Goal: Communication & Community: Ask a question

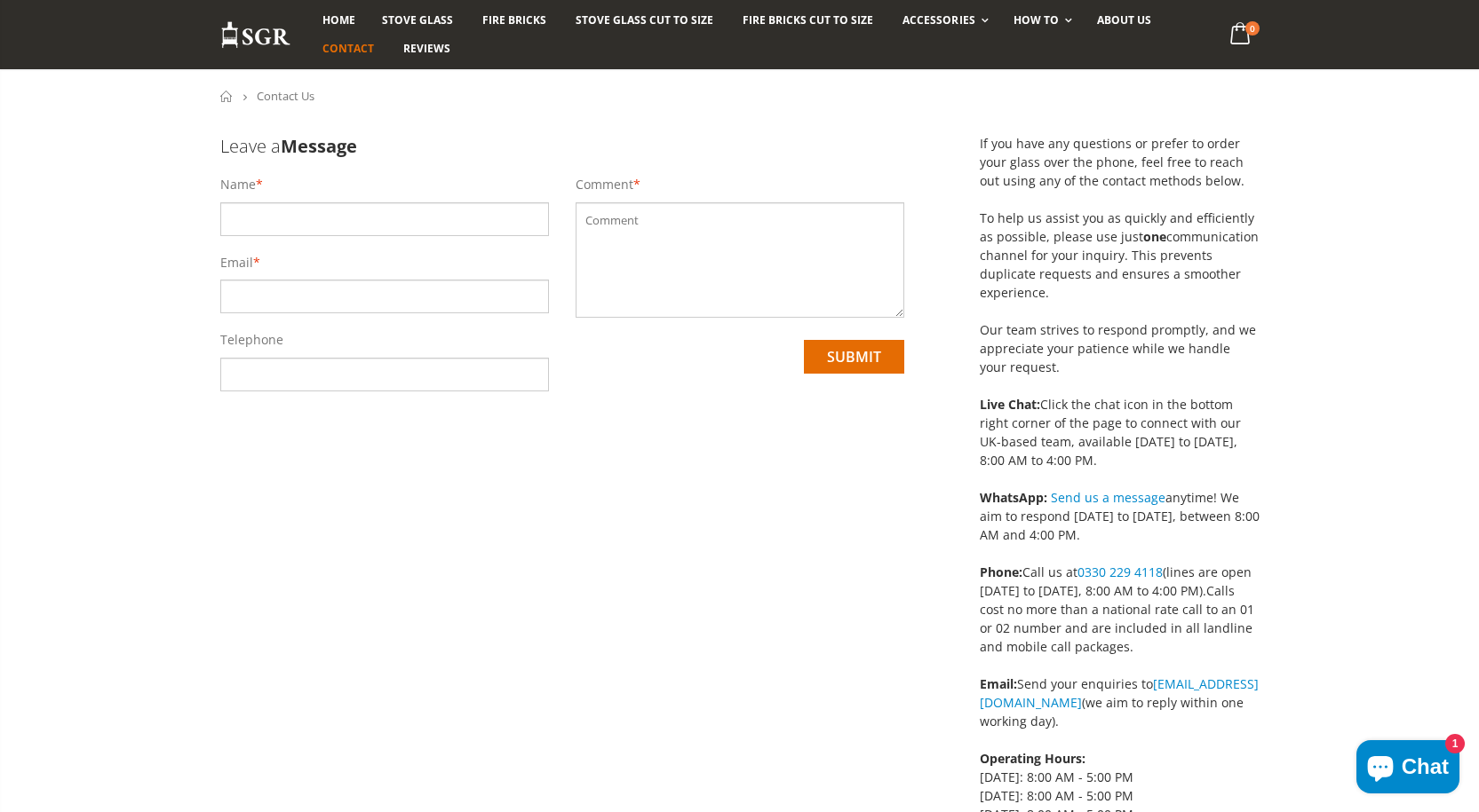
scroll to position [89, 0]
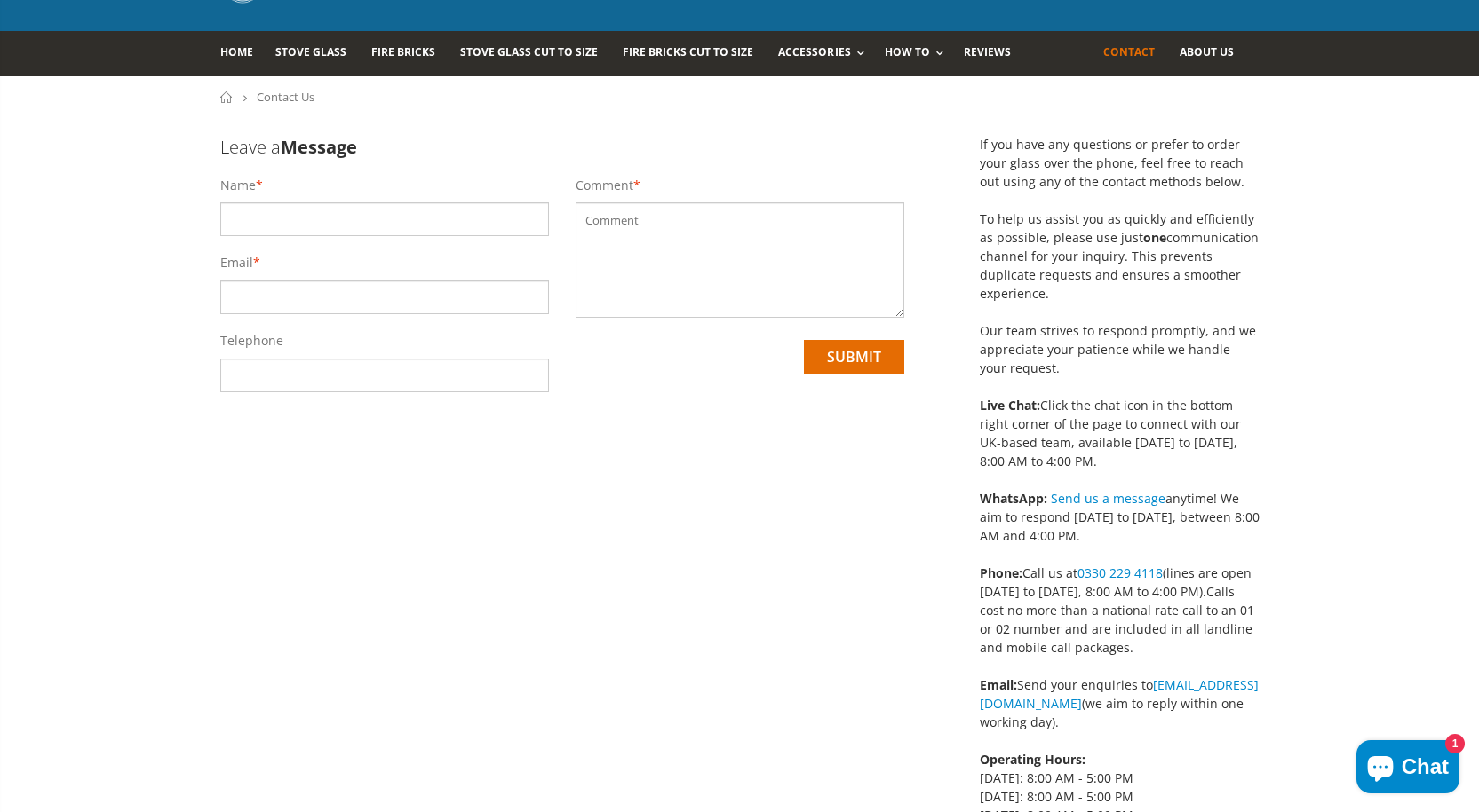
drag, startPoint x: 351, startPoint y: 220, endPoint x: 406, endPoint y: 235, distance: 57.0
click at [354, 220] on input "text" at bounding box center [384, 219] width 328 height 34
type input "[PERSON_NAME]"
type input "[EMAIL_ADDRESS][DOMAIN_NAME]"
type input "07709339490"
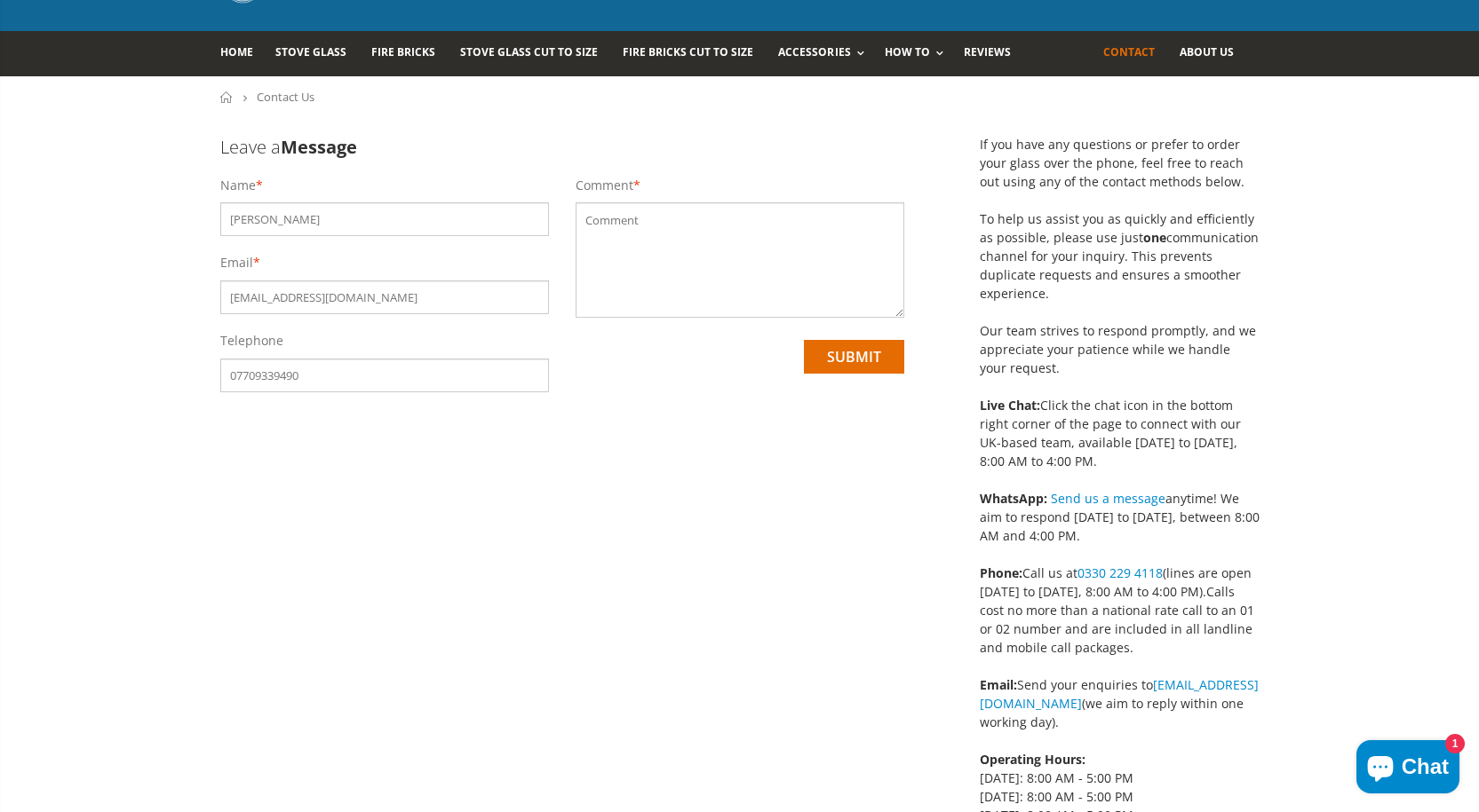
drag, startPoint x: 813, startPoint y: 288, endPoint x: 802, endPoint y: 293, distance: 12.1
click at [813, 288] on textarea at bounding box center [740, 259] width 328 height 115
paste textarea "Hi, We are a UK-based web development company. Do you want to build a professio…"
type textarea "Hi, We are a UK-based web development company. Do you want to build a professio…"
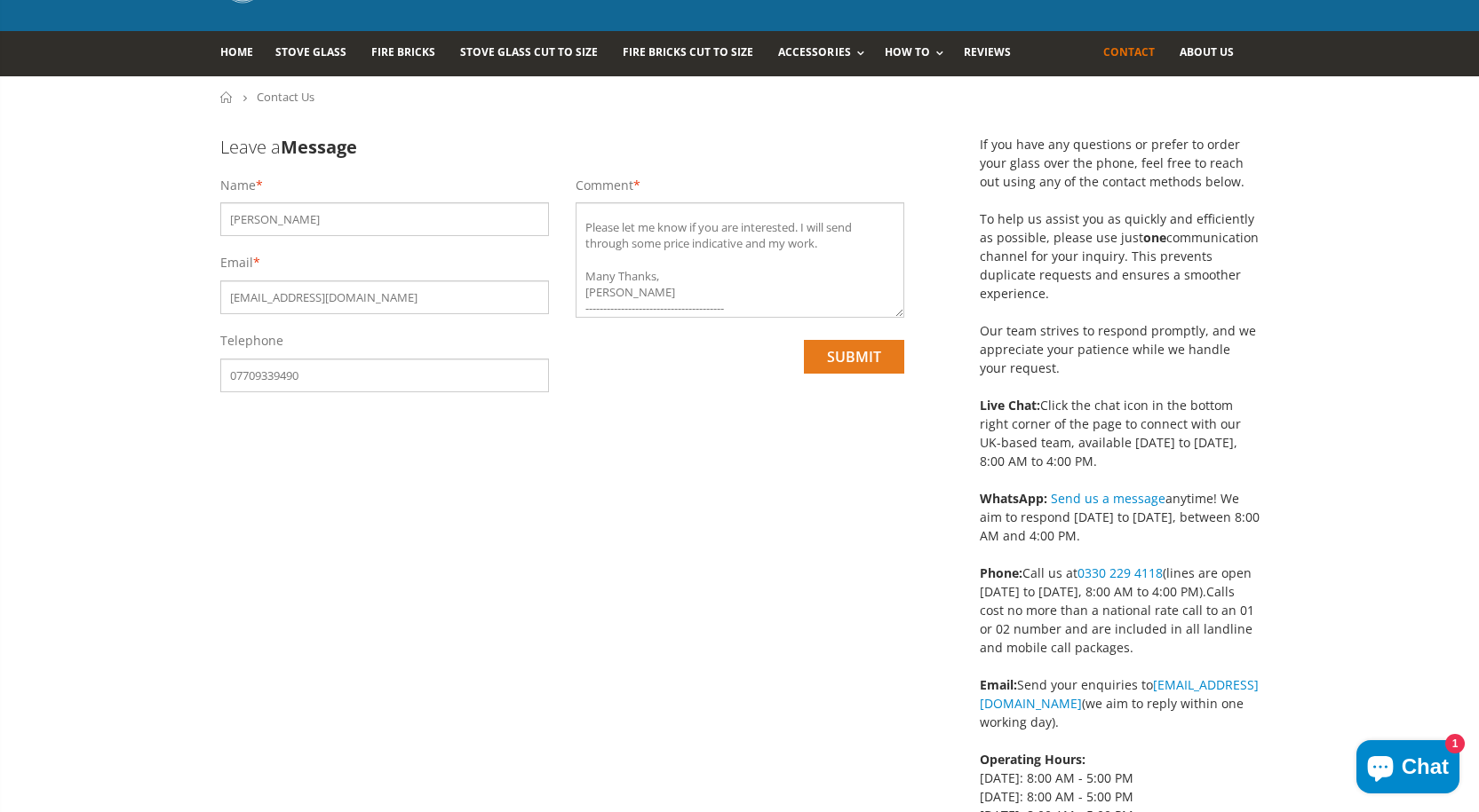
click at [868, 358] on input "submit" at bounding box center [854, 357] width 101 height 34
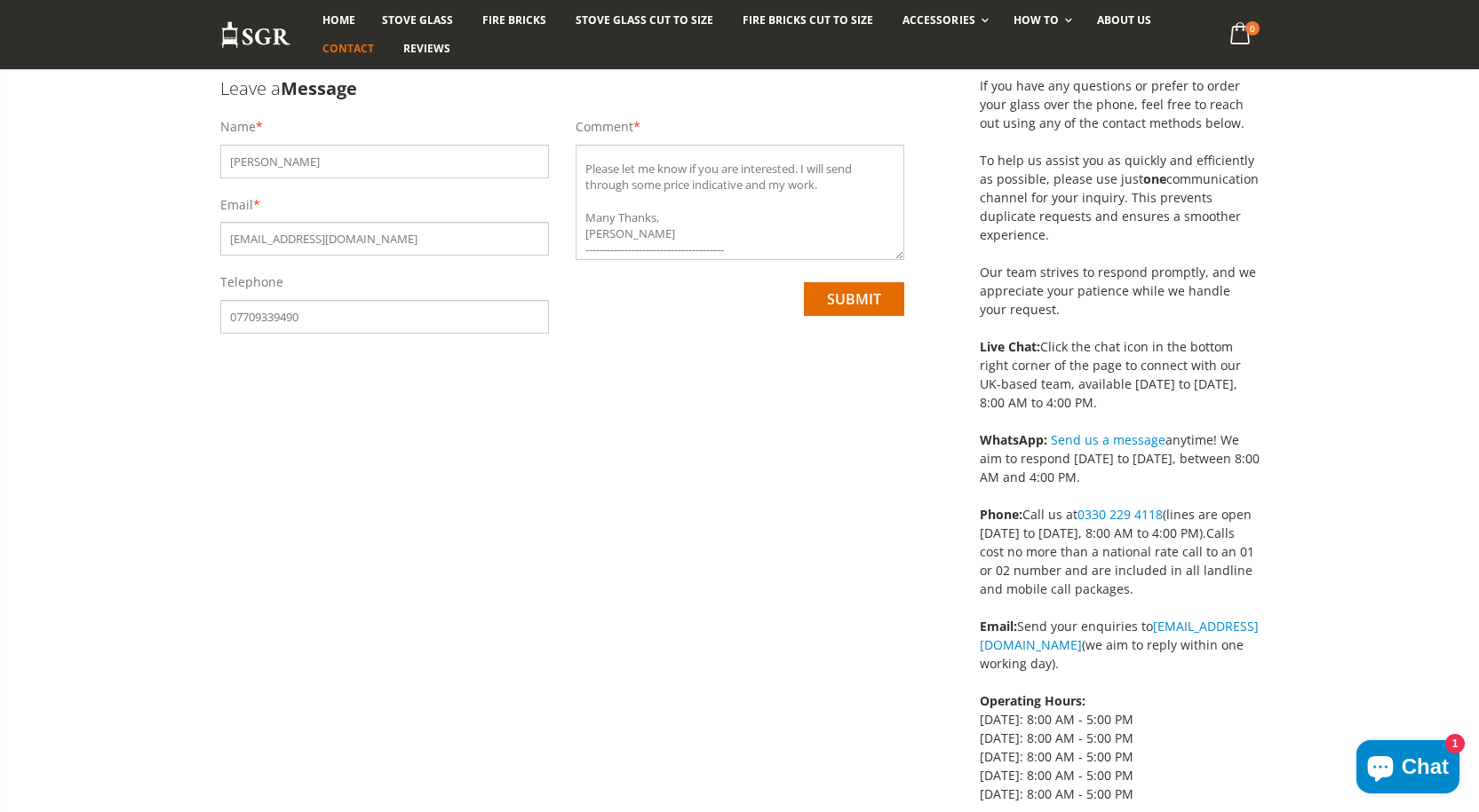
scroll to position [177, 0]
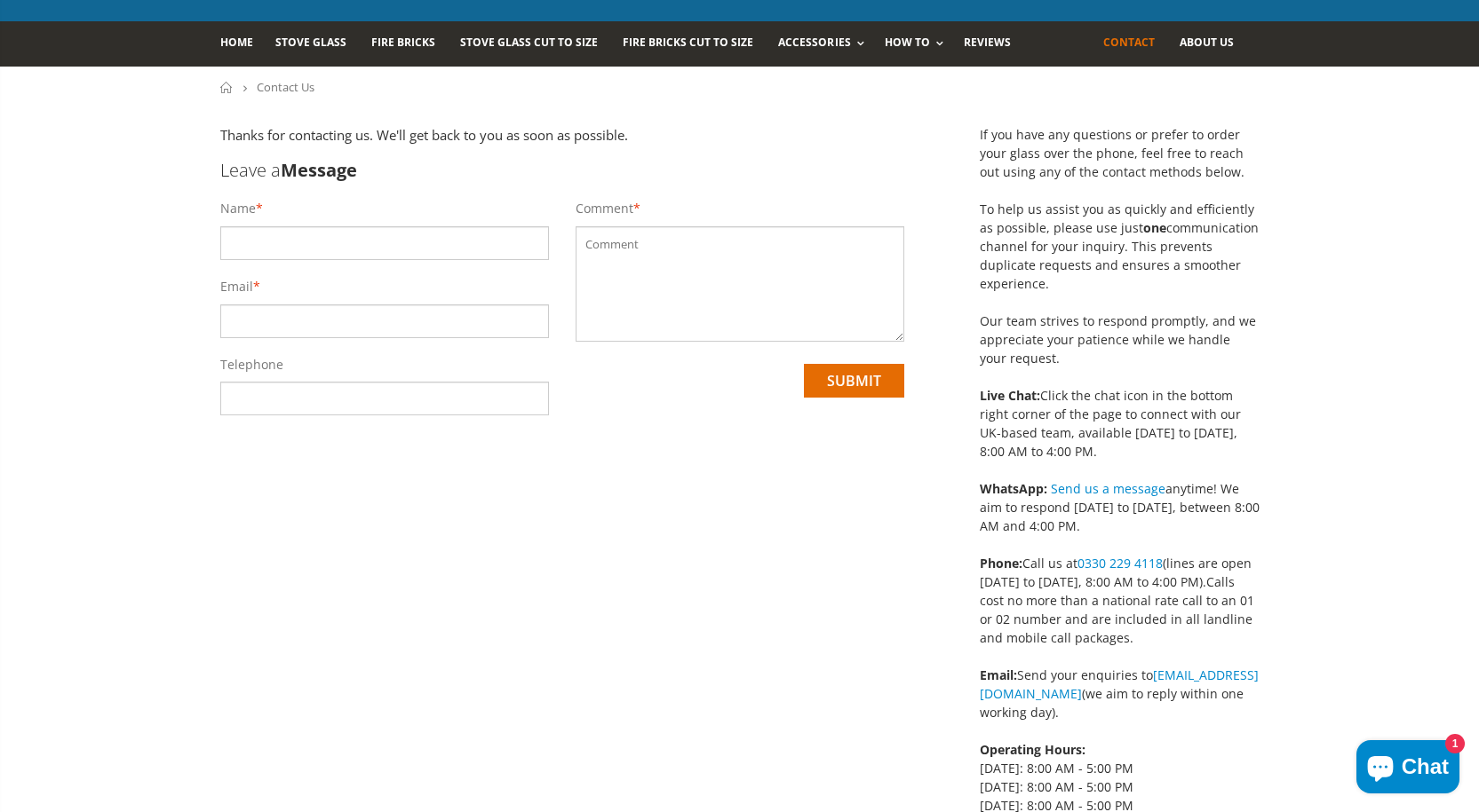
scroll to position [29, 0]
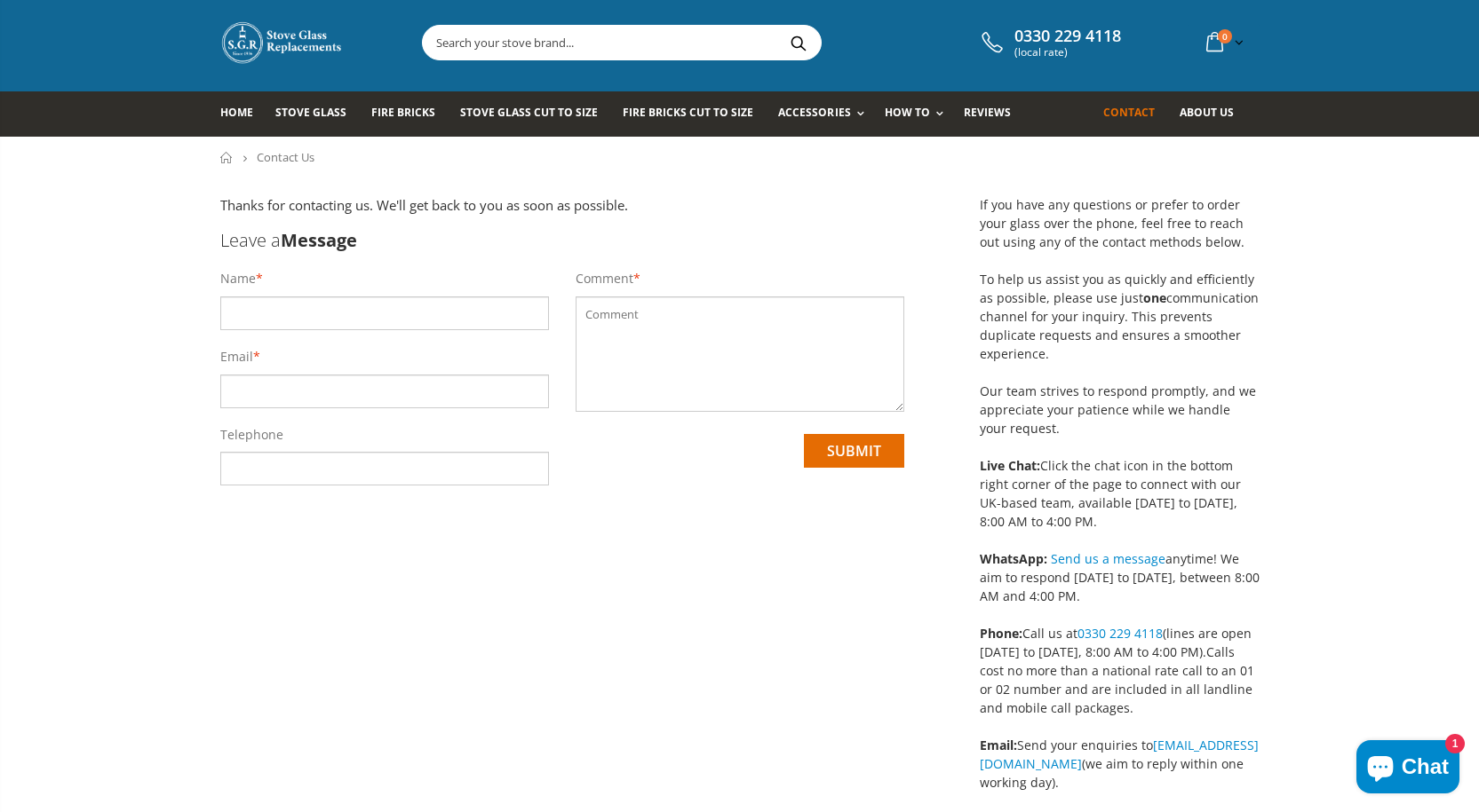
drag, startPoint x: 463, startPoint y: 321, endPoint x: 440, endPoint y: 327, distance: 23.8
click at [449, 326] on input "text" at bounding box center [384, 313] width 328 height 34
